Goal: Find specific page/section: Find specific page/section

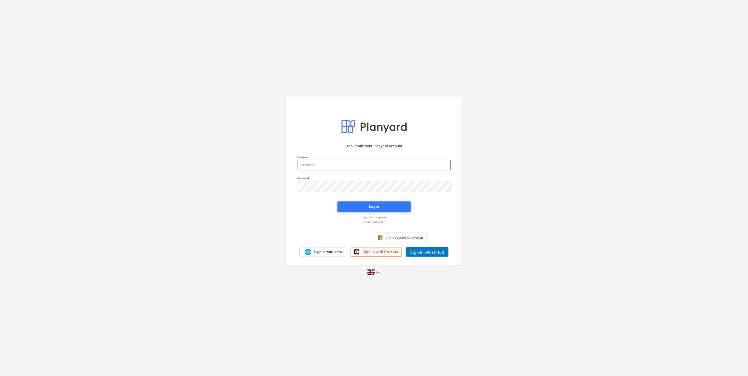
click at [315, 160] on input "email" at bounding box center [374, 165] width 153 height 11
type input "[EMAIL_ADDRESS][DOMAIN_NAME]"
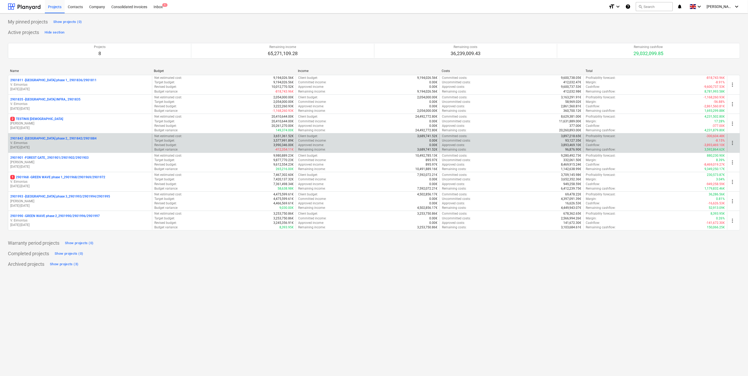
click at [77, 142] on p "V. Eimontas" at bounding box center [80, 143] width 140 height 4
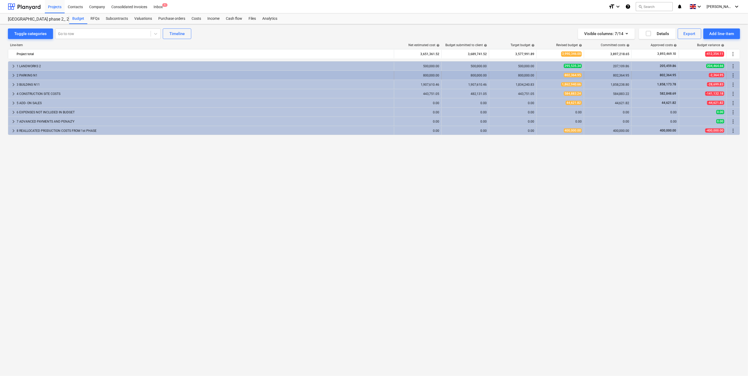
click at [15, 77] on span "keyboard_arrow_right" at bounding box center [13, 75] width 6 height 6
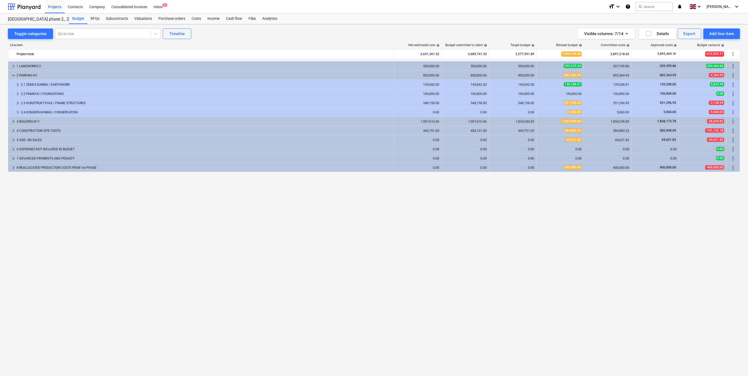
click at [341, 41] on div "Line-item Net estimated cost help Budget submitted to client help Target budget…" at bounding box center [374, 200] width 732 height 322
click at [260, 46] on div "Line-item" at bounding box center [201, 45] width 387 height 4
